Goal: Information Seeking & Learning: Learn about a topic

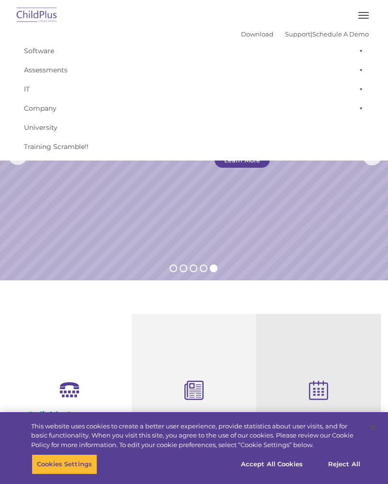
select select "MEDIUM"
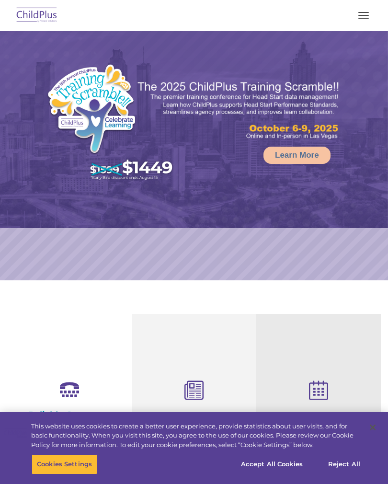
select select "MEDIUM"
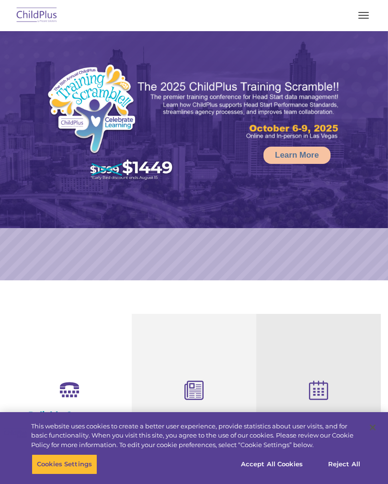
select select "MEDIUM"
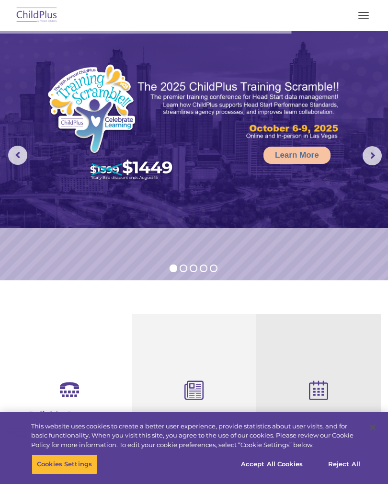
click at [369, 20] on button "button" at bounding box center [364, 15] width 20 height 15
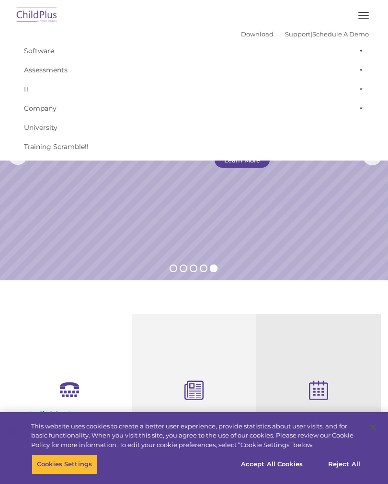
click at [363, 12] on button "button" at bounding box center [364, 15] width 20 height 15
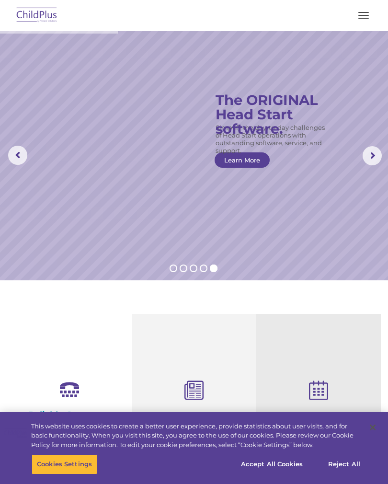
click at [360, 15] on span "button" at bounding box center [364, 15] width 11 height 1
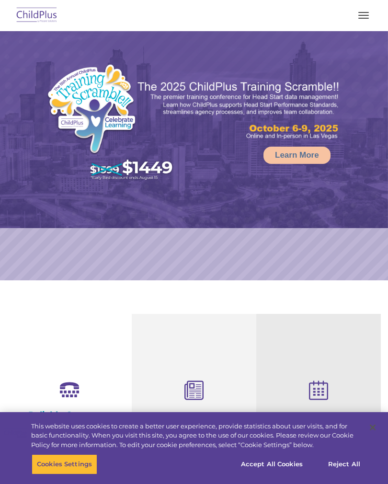
select select "MEDIUM"
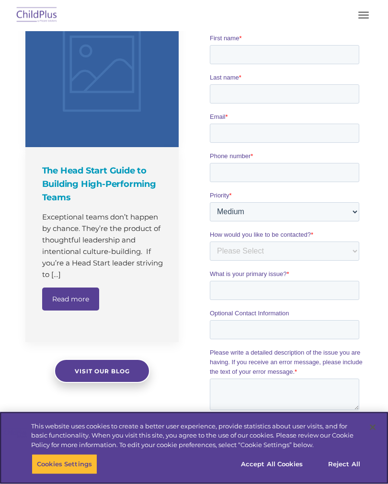
scroll to position [681, 0]
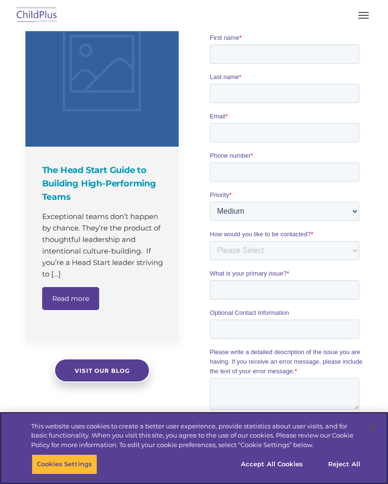
click at [270, 475] on button "Accept All Cookies" at bounding box center [272, 464] width 72 height 20
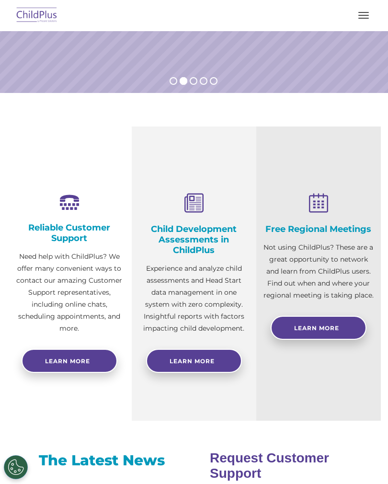
scroll to position [0, 0]
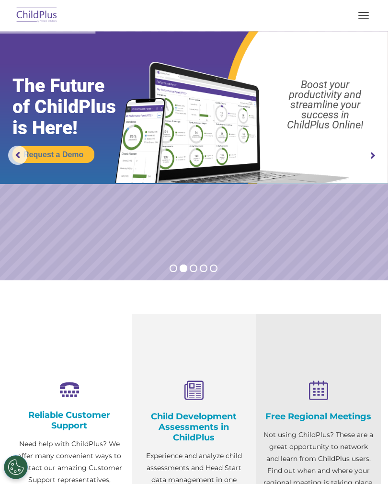
click at [366, 10] on button "button" at bounding box center [364, 15] width 20 height 15
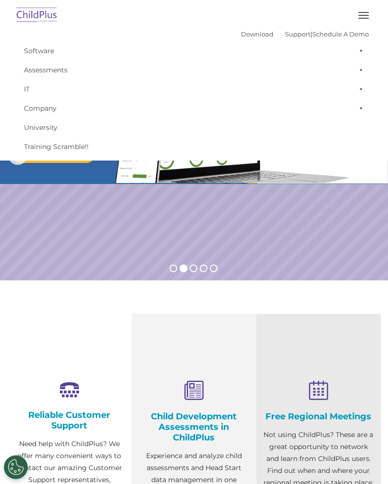
click at [39, 25] on img at bounding box center [36, 15] width 45 height 23
click at [47, 18] on img at bounding box center [36, 15] width 45 height 23
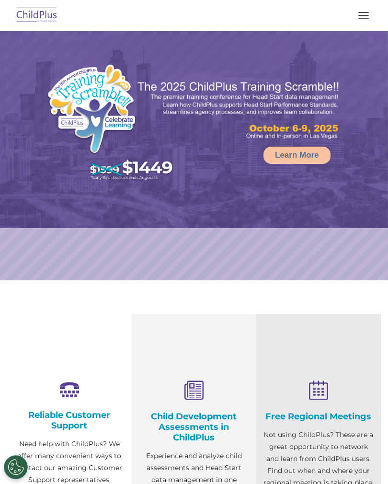
select select "MEDIUM"
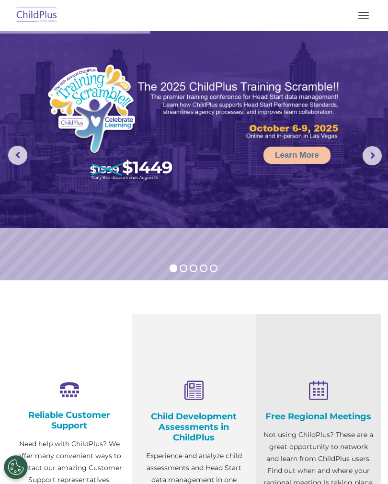
click at [363, 17] on button "button" at bounding box center [364, 15] width 20 height 15
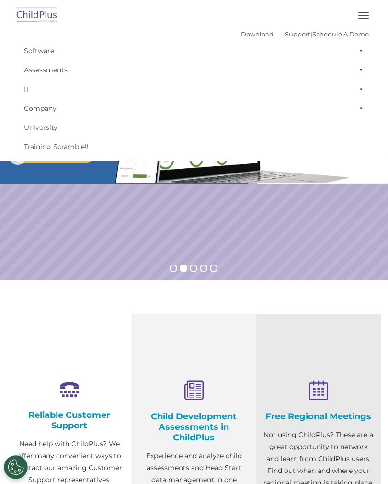
click at [356, 55] on span at bounding box center [360, 50] width 10 height 19
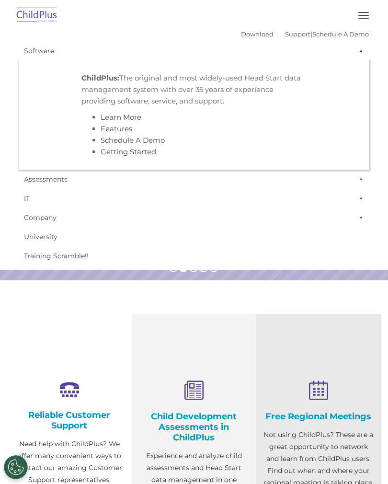
click at [352, 58] on link "Software" at bounding box center [194, 50] width 350 height 19
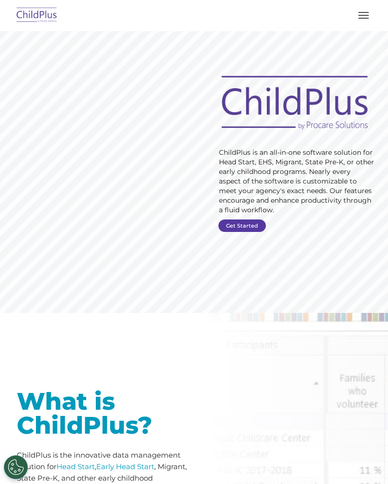
click at [244, 226] on link "Get Started" at bounding box center [242, 226] width 47 height 12
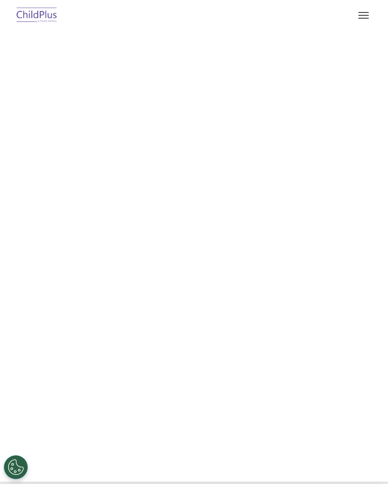
select select "MEDIUM"
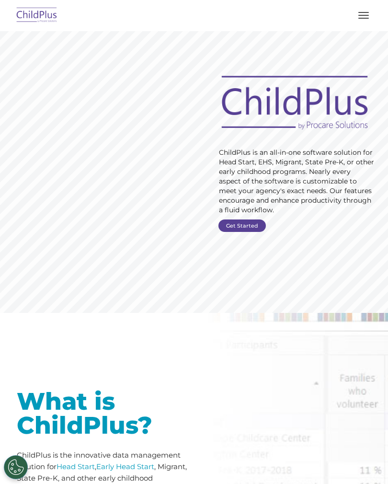
click at [136, 319] on div "What is ChildPlus? ChildPlus is the innovative data management solution for Hea…" at bounding box center [102, 477] width 185 height 328
